Goal: Task Accomplishment & Management: Manage account settings

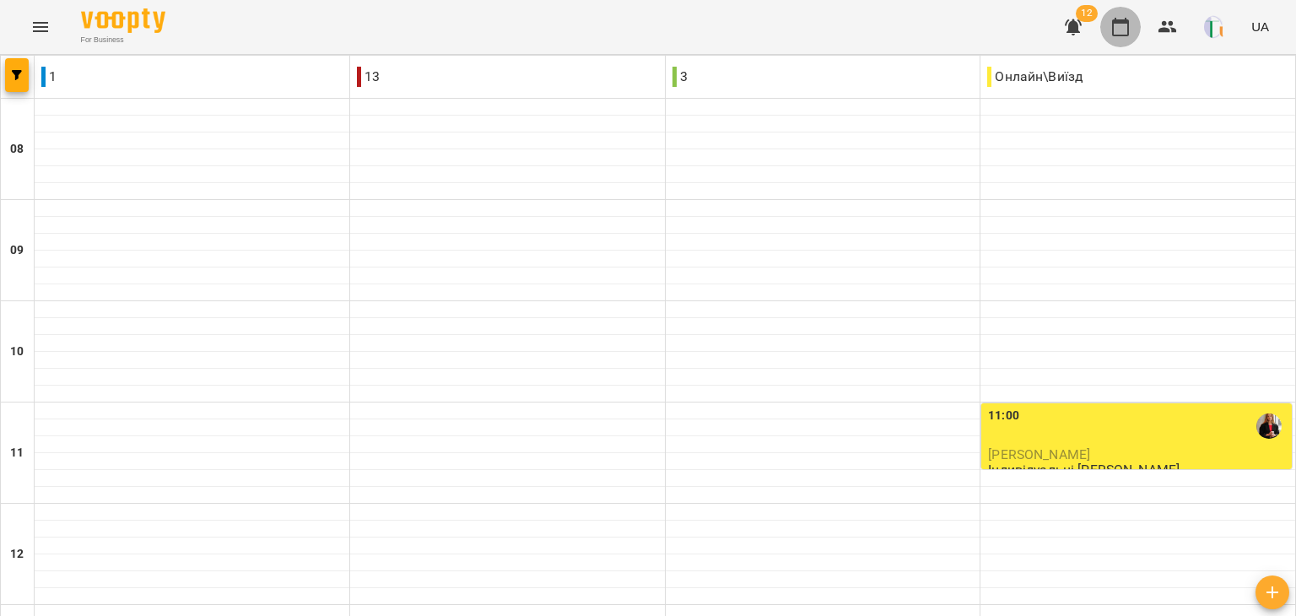
click at [1127, 35] on icon "button" at bounding box center [1120, 27] width 17 height 19
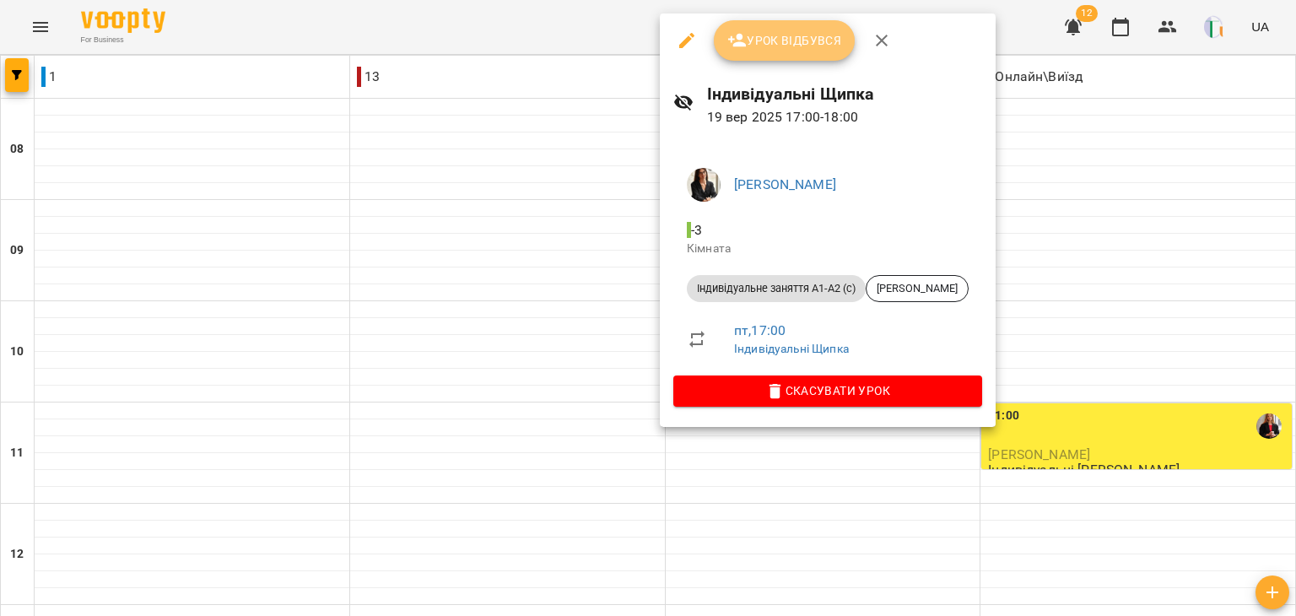
click at [784, 43] on span "Урок відбувся" at bounding box center [784, 40] width 115 height 20
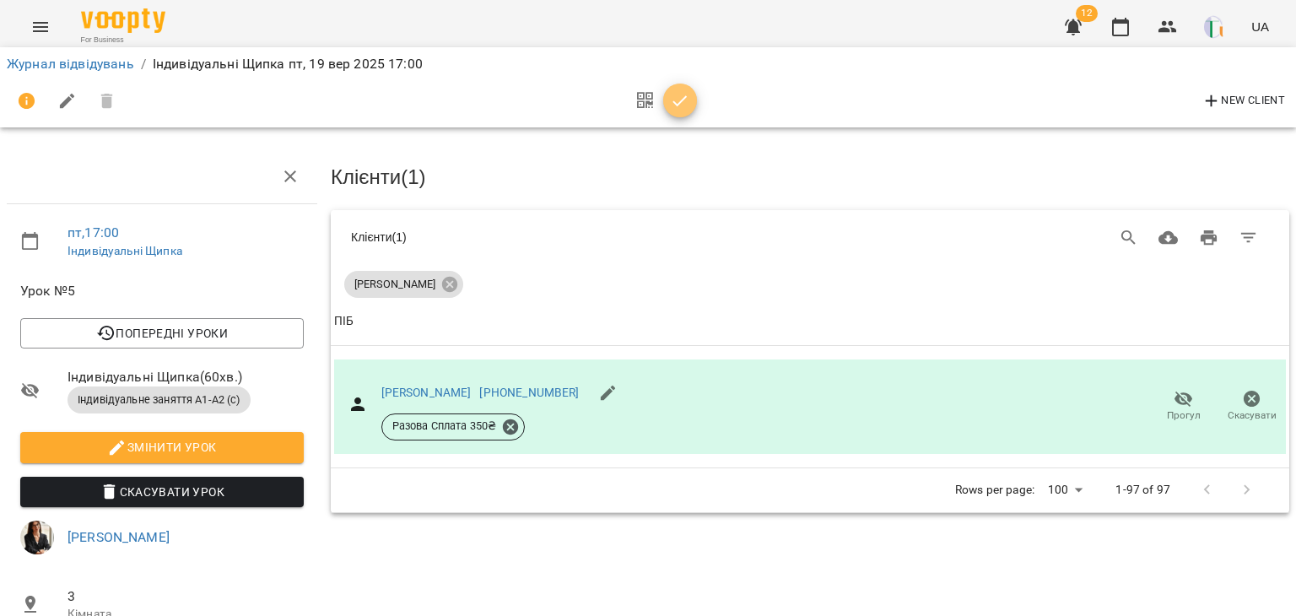
click at [680, 99] on icon "button" at bounding box center [680, 101] width 20 height 20
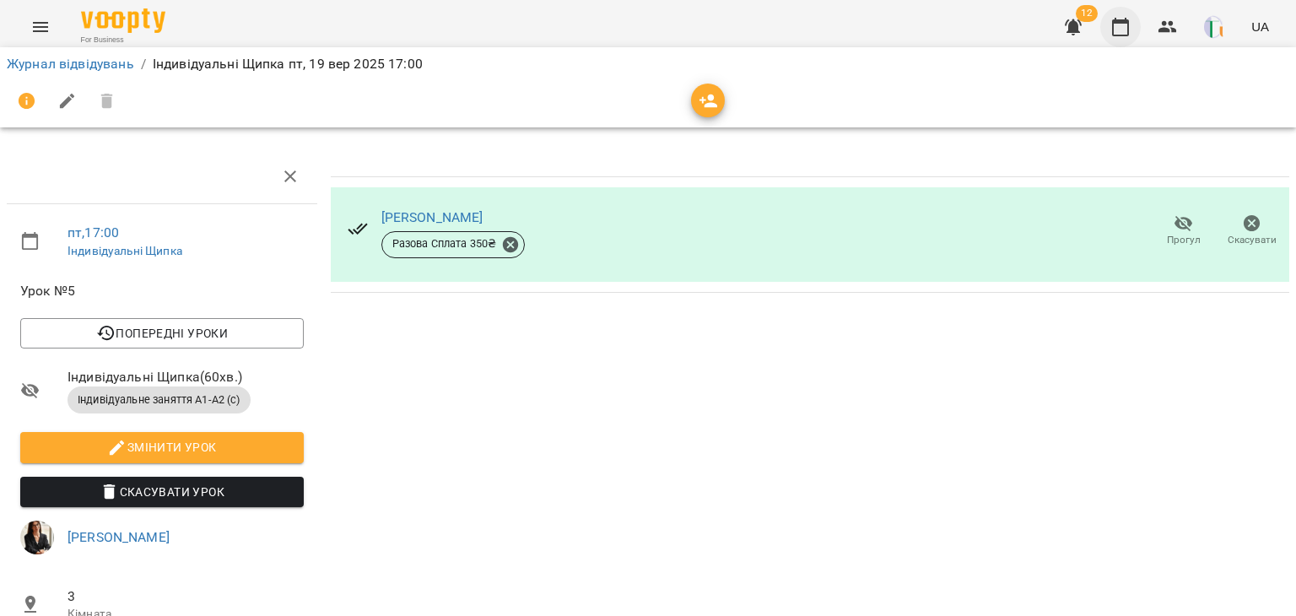
click at [1121, 34] on icon "button" at bounding box center [1120, 27] width 20 height 20
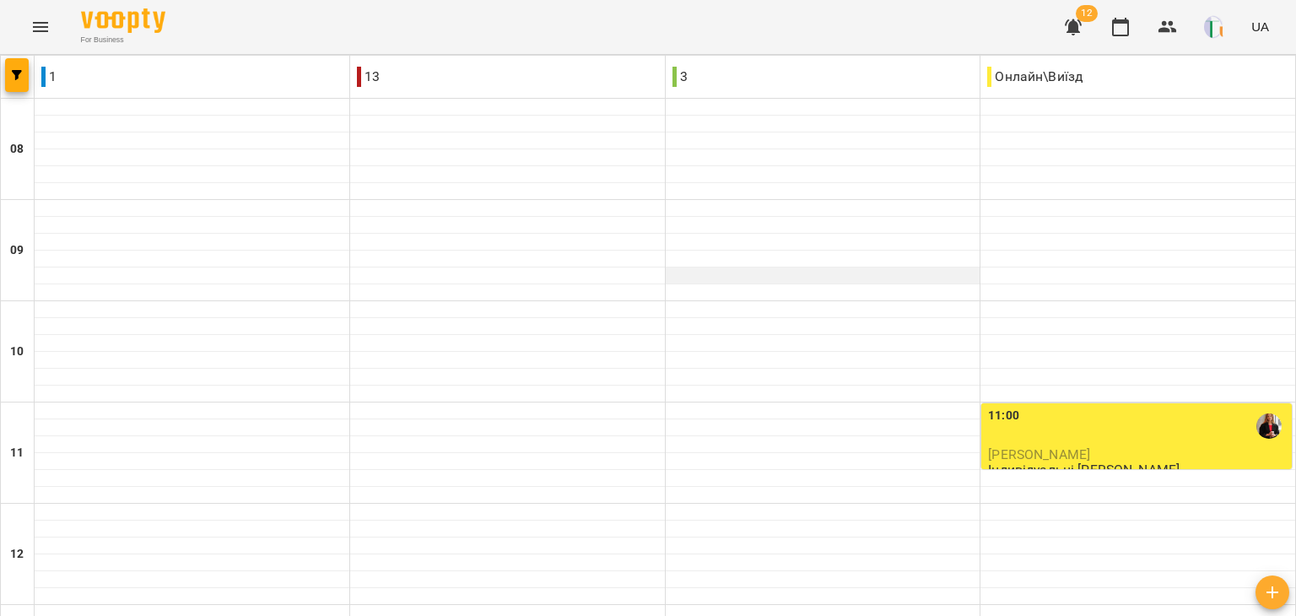
scroll to position [836, 0]
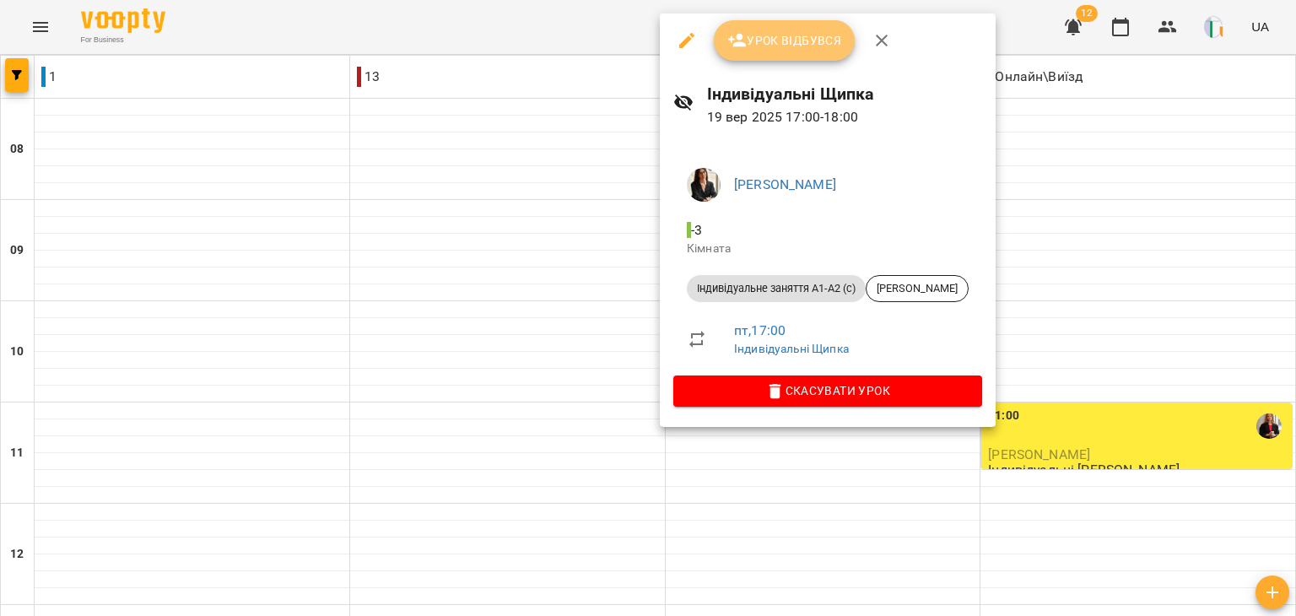
click at [762, 28] on button "Урок відбувся" at bounding box center [785, 40] width 142 height 40
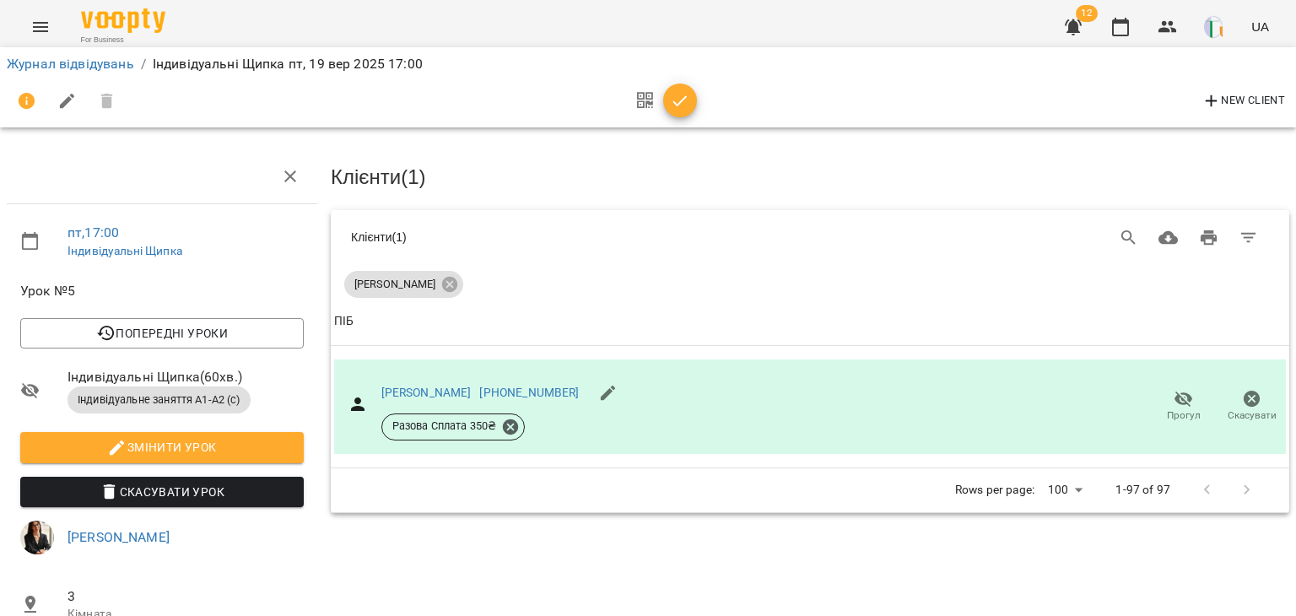
click at [691, 116] on div at bounding box center [662, 101] width 70 height 40
click at [685, 103] on icon "button" at bounding box center [680, 101] width 20 height 20
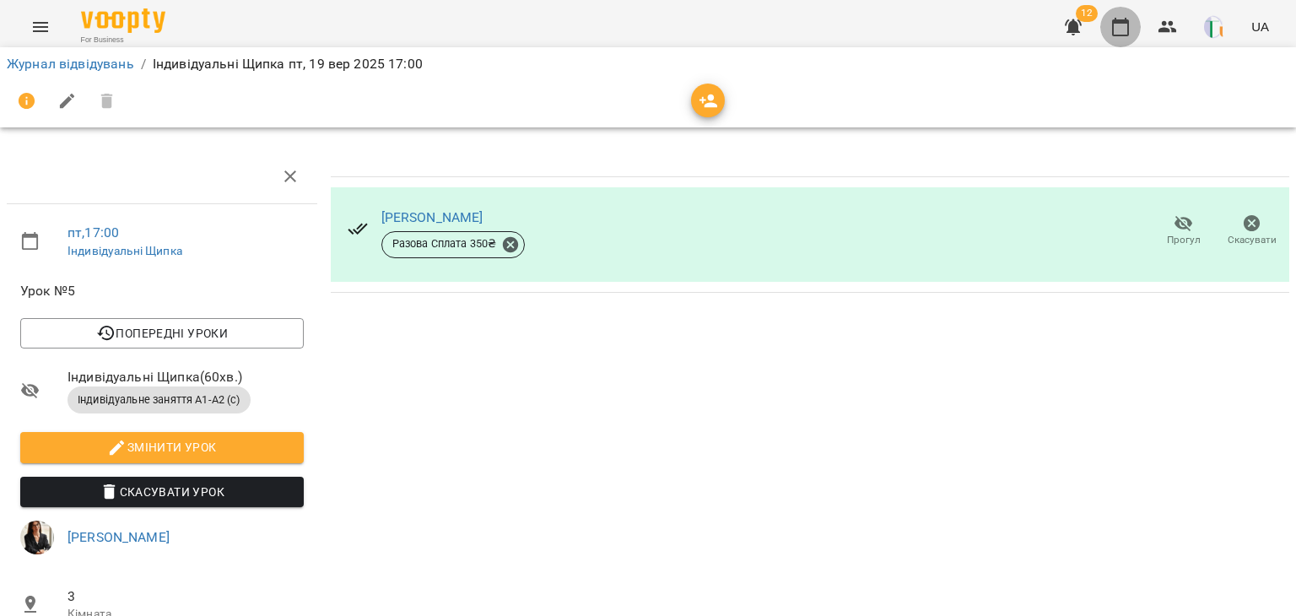
click at [1117, 31] on icon "button" at bounding box center [1120, 27] width 20 height 20
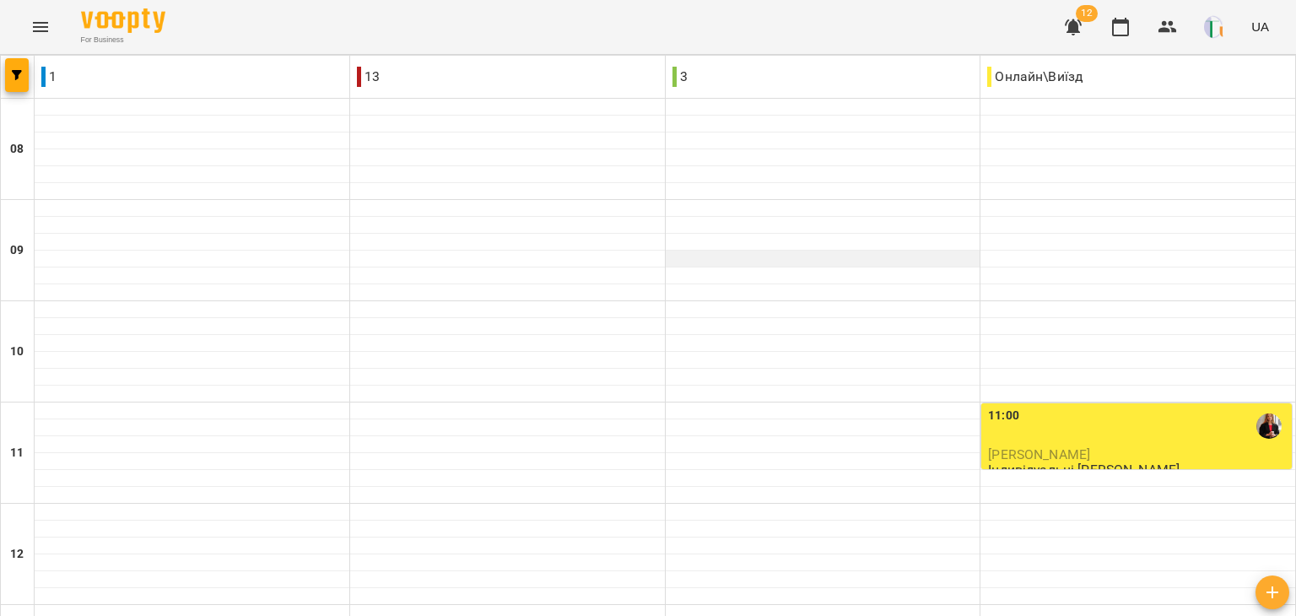
scroll to position [811, 0]
